Goal: Entertainment & Leisure: Browse casually

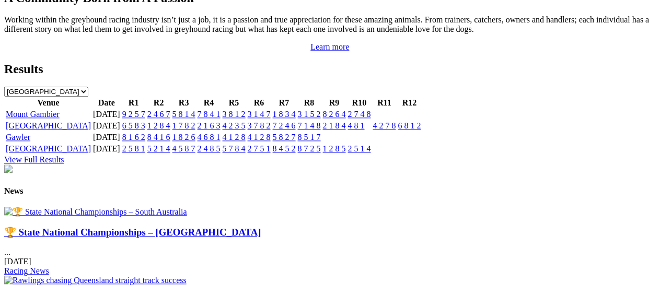
scroll to position [1149, 0]
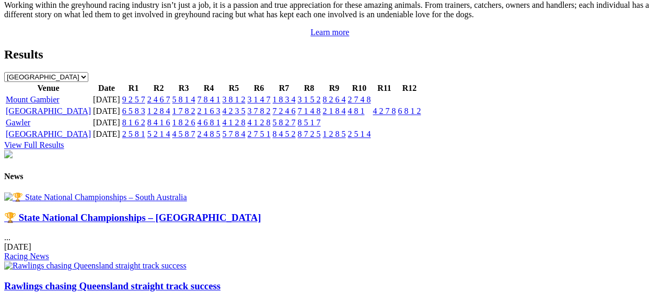
click at [89, 192] on img at bounding box center [95, 197] width 183 height 10
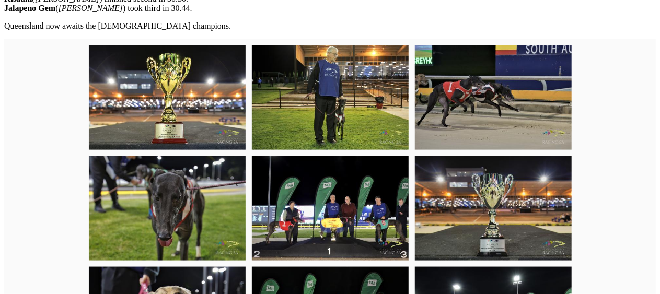
scroll to position [522, 0]
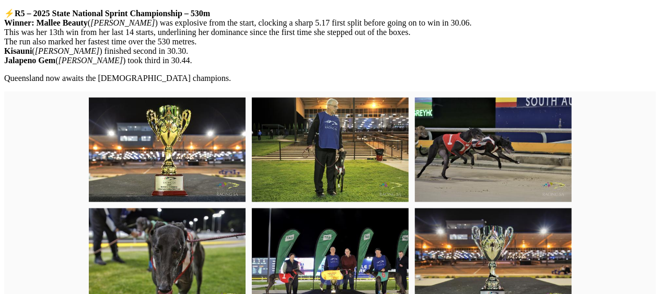
click at [179, 169] on img at bounding box center [167, 150] width 157 height 104
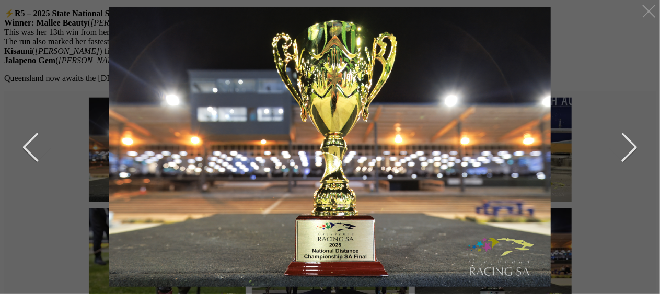
click at [631, 144] on button "next" at bounding box center [620, 147] width 31 height 52
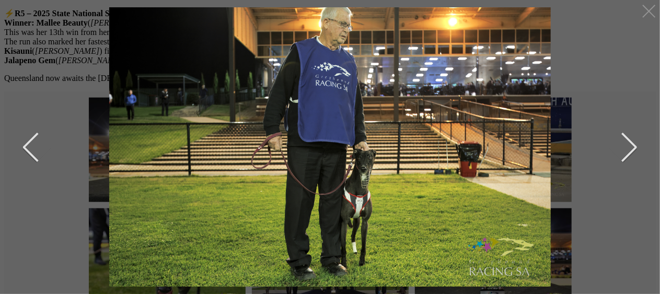
click at [631, 139] on button "next" at bounding box center [620, 147] width 31 height 52
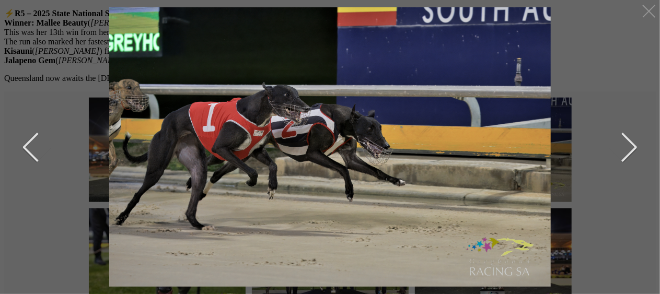
click at [631, 139] on button "next" at bounding box center [620, 147] width 31 height 52
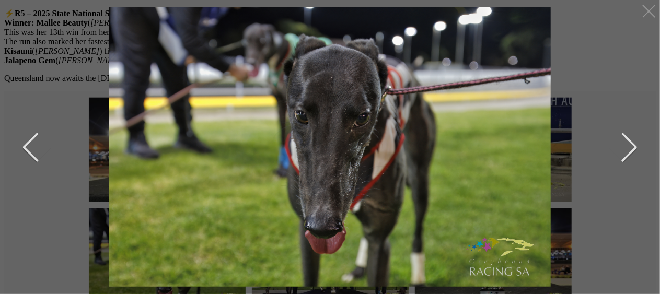
click at [632, 141] on button "next" at bounding box center [620, 147] width 31 height 52
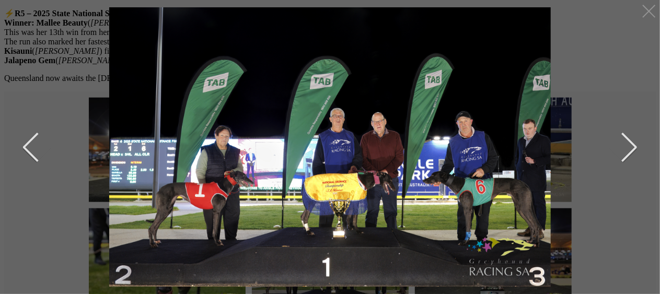
click at [630, 142] on button "next" at bounding box center [620, 147] width 31 height 52
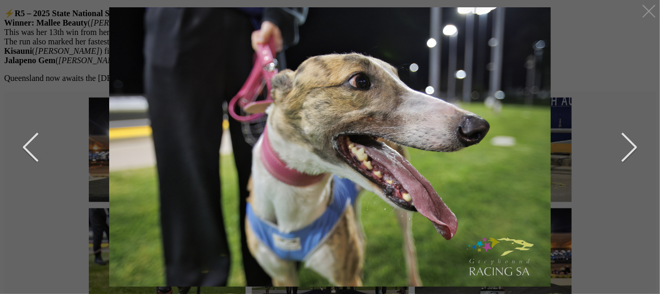
click at [630, 142] on button "next" at bounding box center [620, 147] width 31 height 52
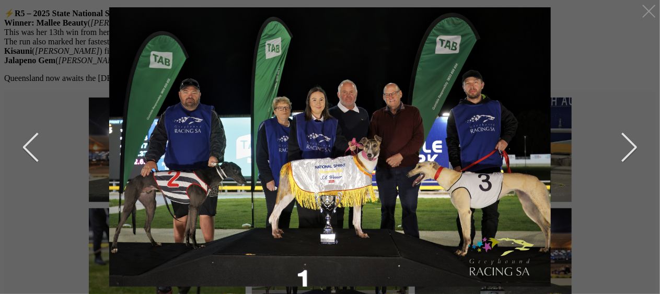
click at [630, 141] on button "next" at bounding box center [620, 147] width 31 height 52
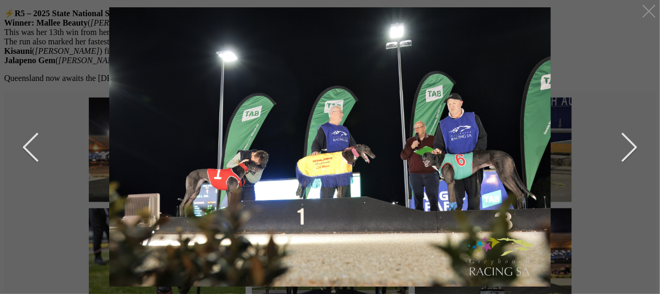
click at [630, 141] on button "next" at bounding box center [620, 147] width 31 height 52
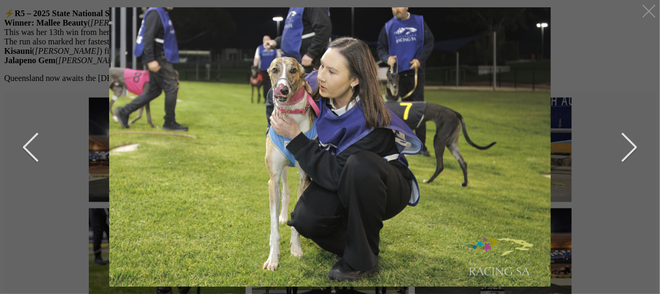
click at [630, 141] on button "next" at bounding box center [620, 147] width 31 height 52
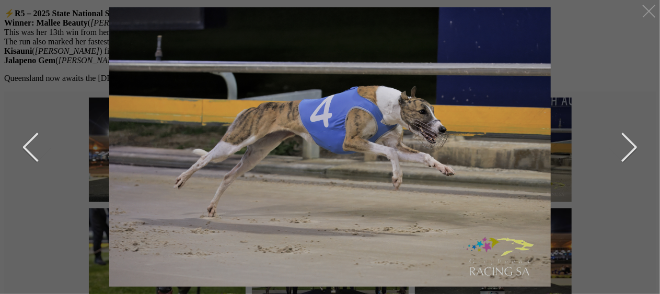
click at [630, 141] on button "next" at bounding box center [620, 147] width 31 height 52
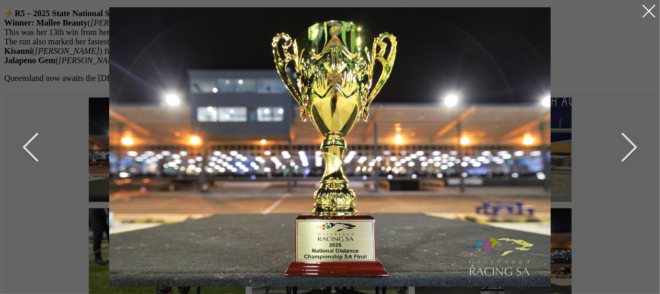
click at [648, 7] on div at bounding box center [648, 11] width 17 height 17
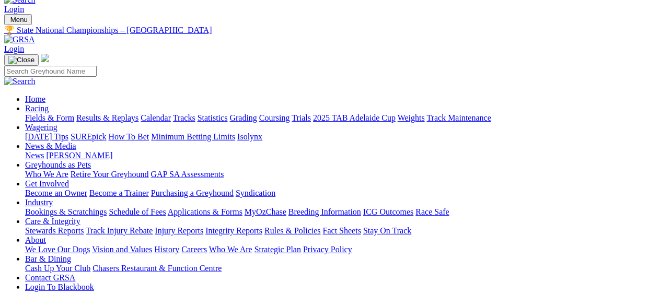
scroll to position [0, 0]
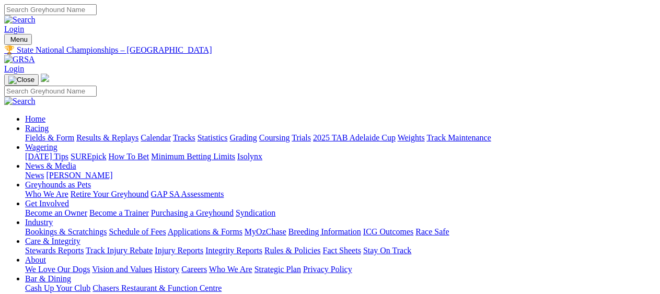
click at [112, 171] on link "[PERSON_NAME]" at bounding box center [79, 175] width 66 height 9
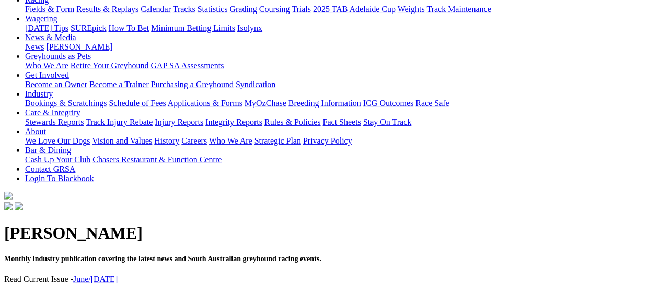
scroll to position [104, 0]
